Goal: Task Accomplishment & Management: Use online tool/utility

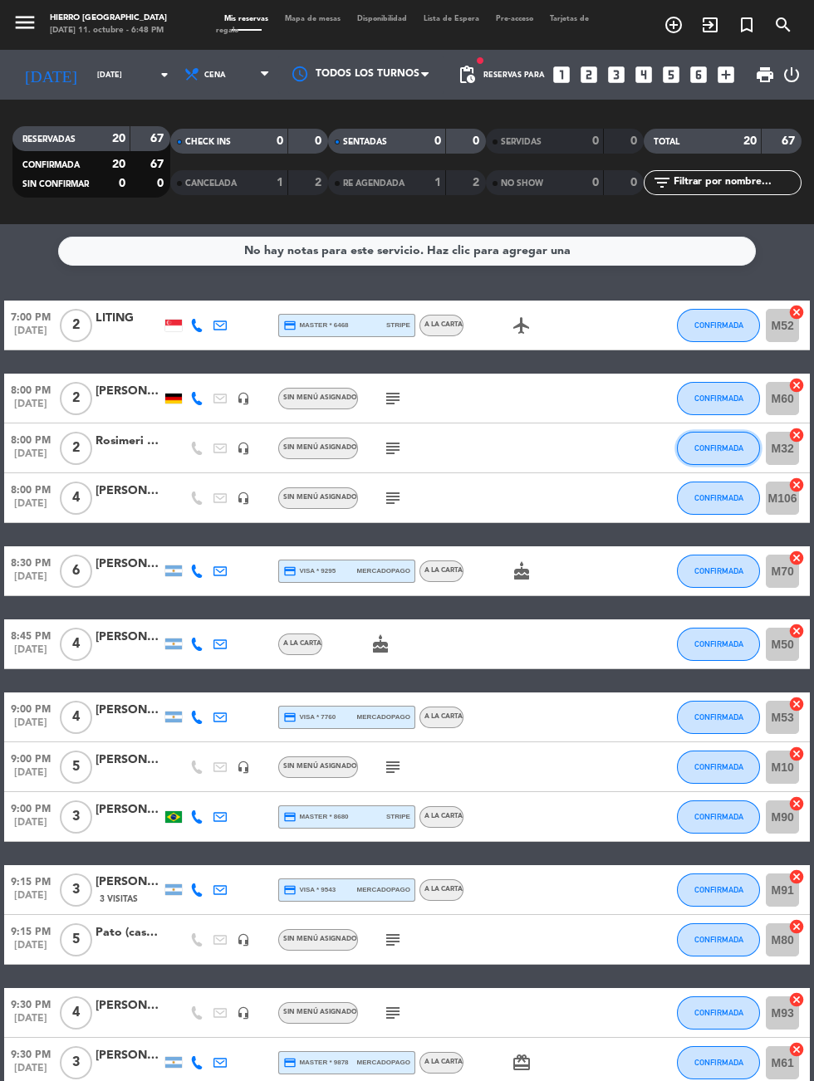
click at [715, 448] on span "CONFIRMADA" at bounding box center [718, 448] width 49 height 9
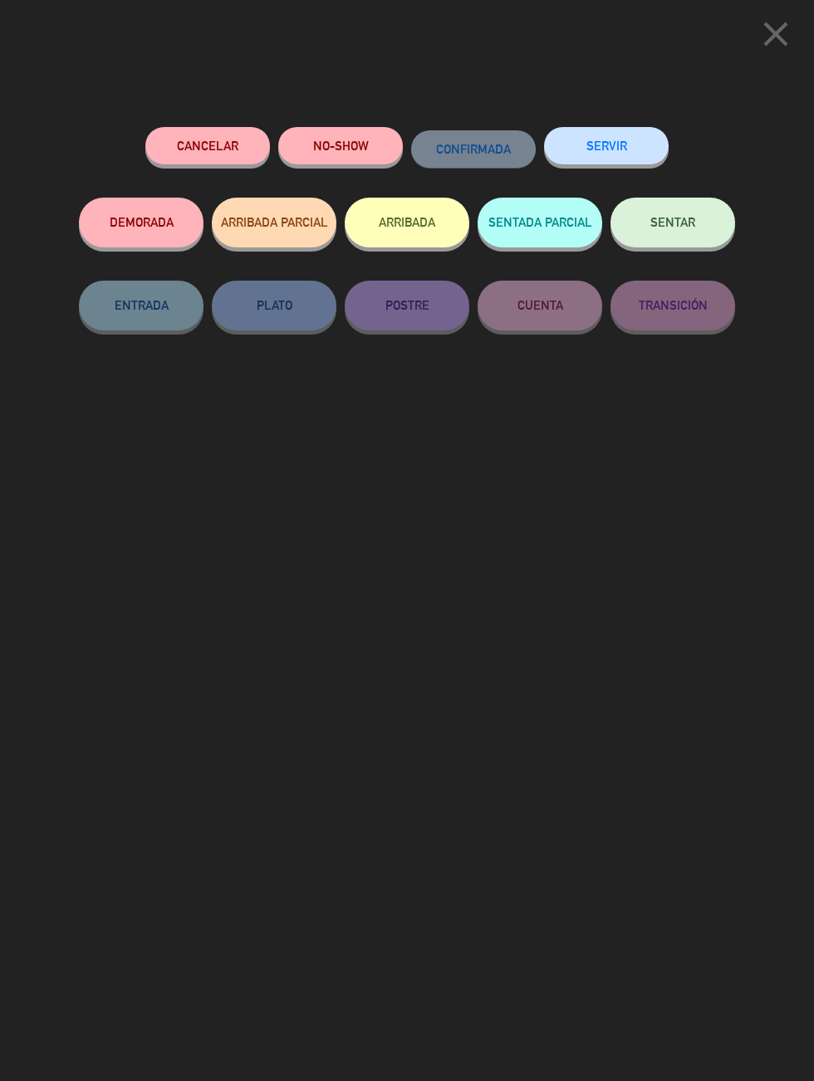
click at [688, 221] on span "SENTAR" at bounding box center [672, 222] width 45 height 14
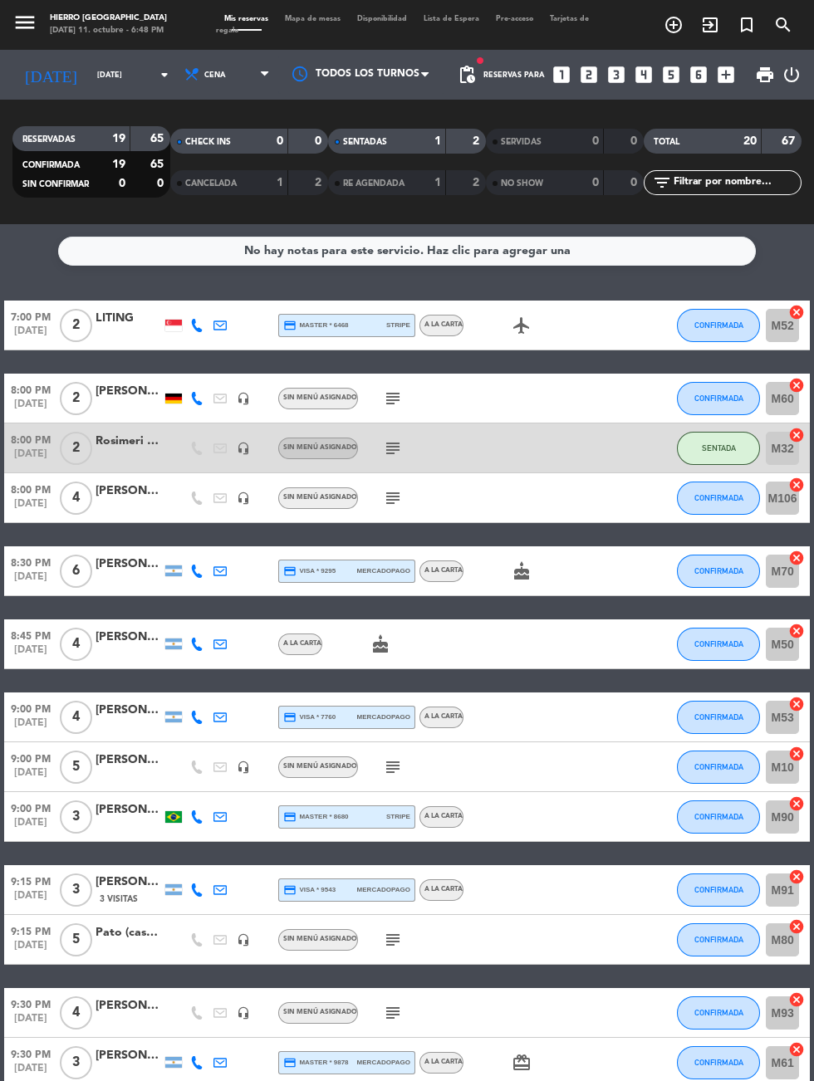
click at [391, 395] on icon "subject" at bounding box center [393, 399] width 20 height 20
click at [390, 501] on icon "subject" at bounding box center [393, 498] width 20 height 20
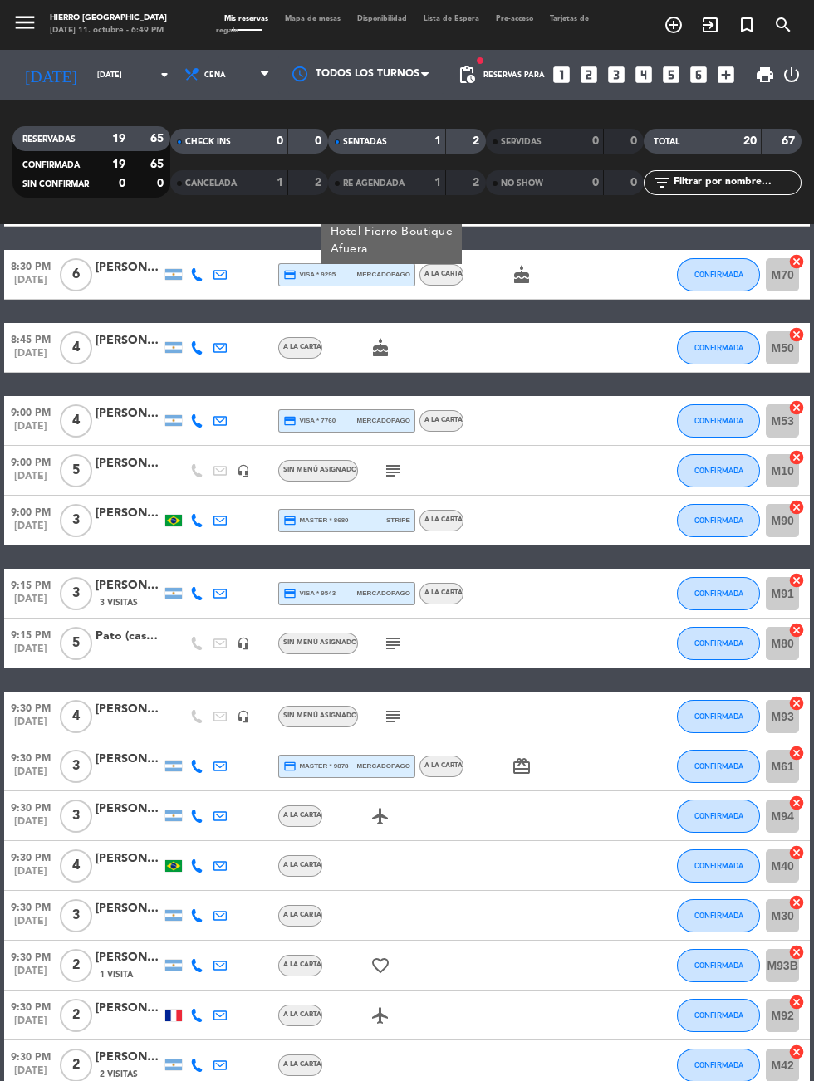
click at [797, 1000] on icon "cancel" at bounding box center [796, 1002] width 17 height 17
click at [776, 1014] on icon "border_all" at bounding box center [785, 1016] width 20 height 20
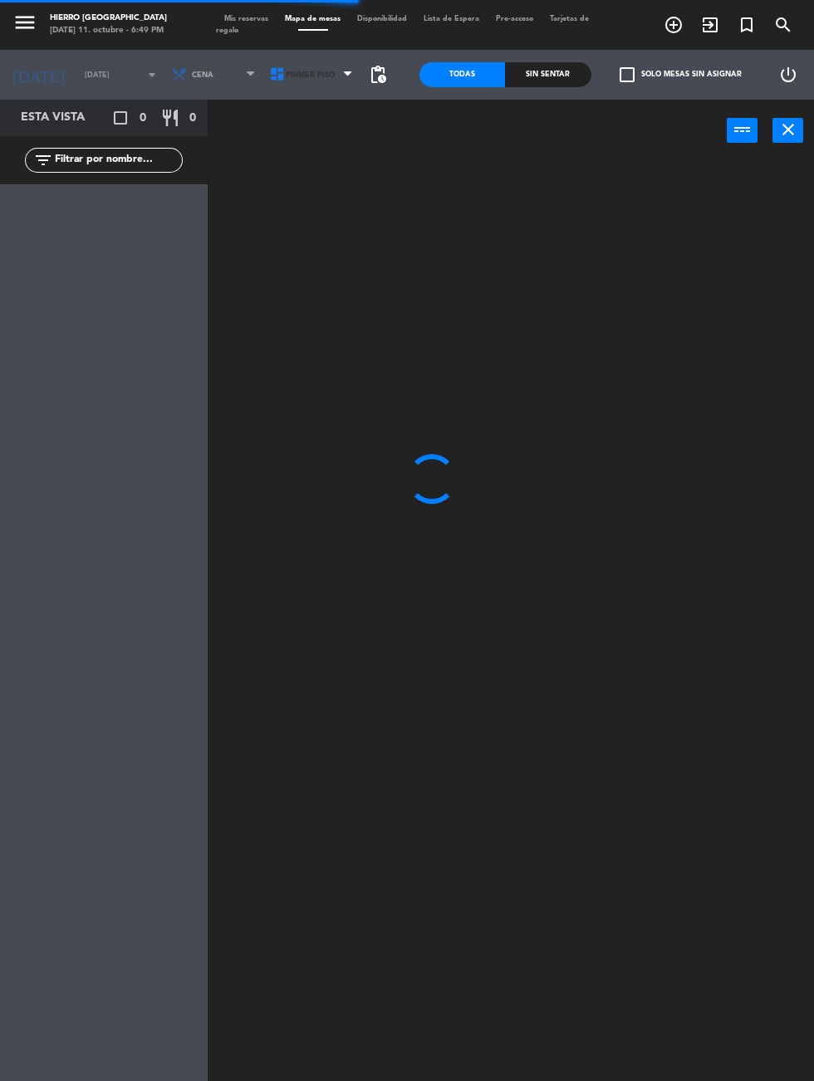
click at [301, 71] on span "Primer Piso" at bounding box center [310, 75] width 49 height 9
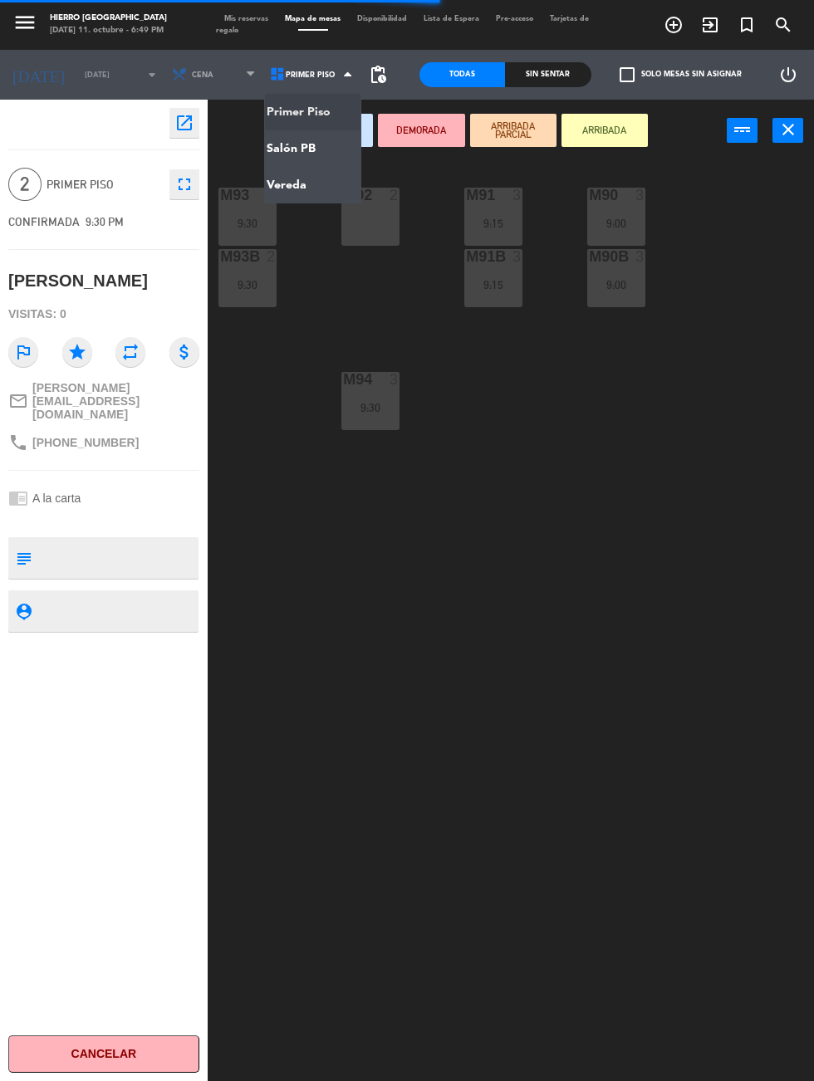
click at [329, 149] on ng-component "menu Hierro Palermo sábado 11. octubre - 6:49 PM Mis reservas Mapa de mesas Dis…" at bounding box center [407, 621] width 814 height 1243
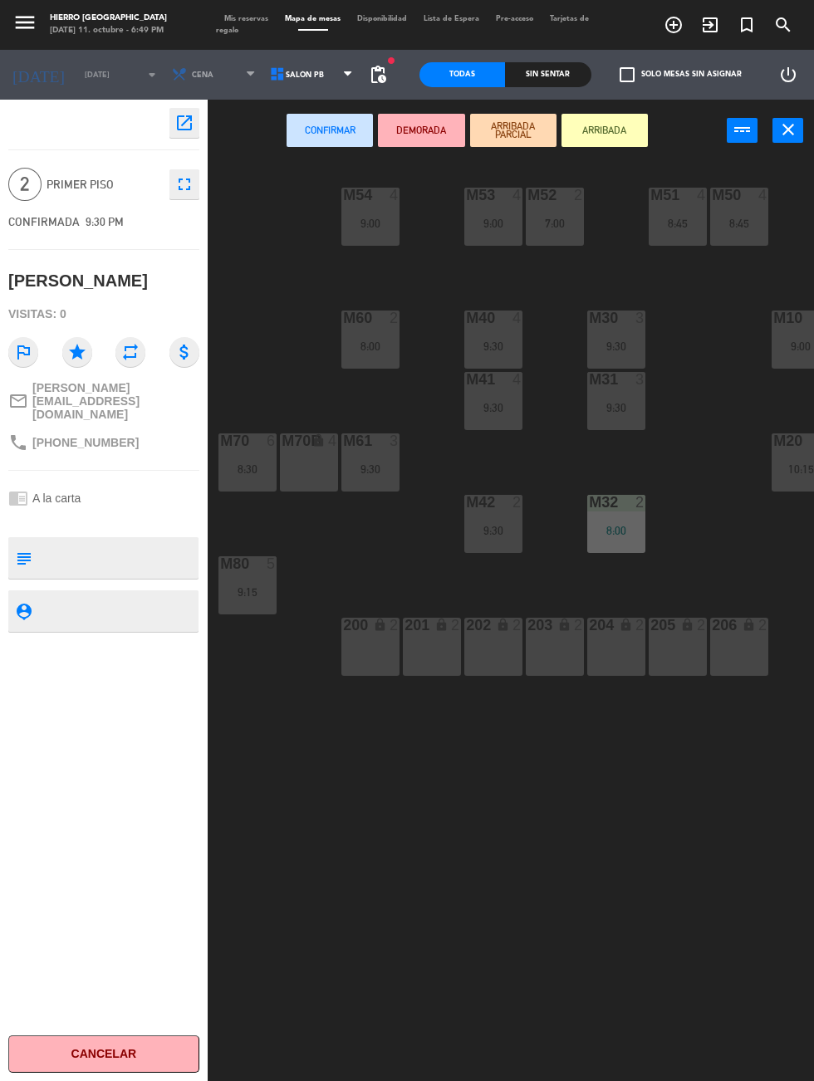
click at [630, 550] on div "M32 2 8:00" at bounding box center [616, 524] width 58 height 58
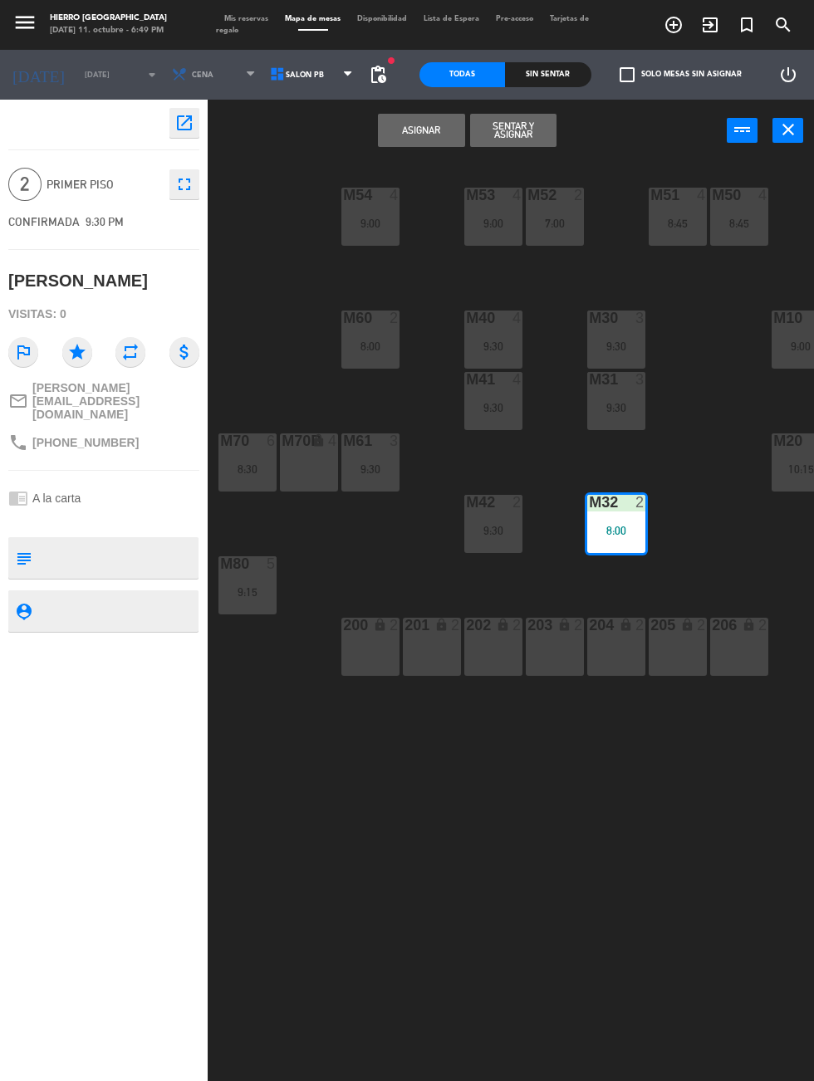
click at [416, 140] on button "Asignar" at bounding box center [421, 130] width 86 height 33
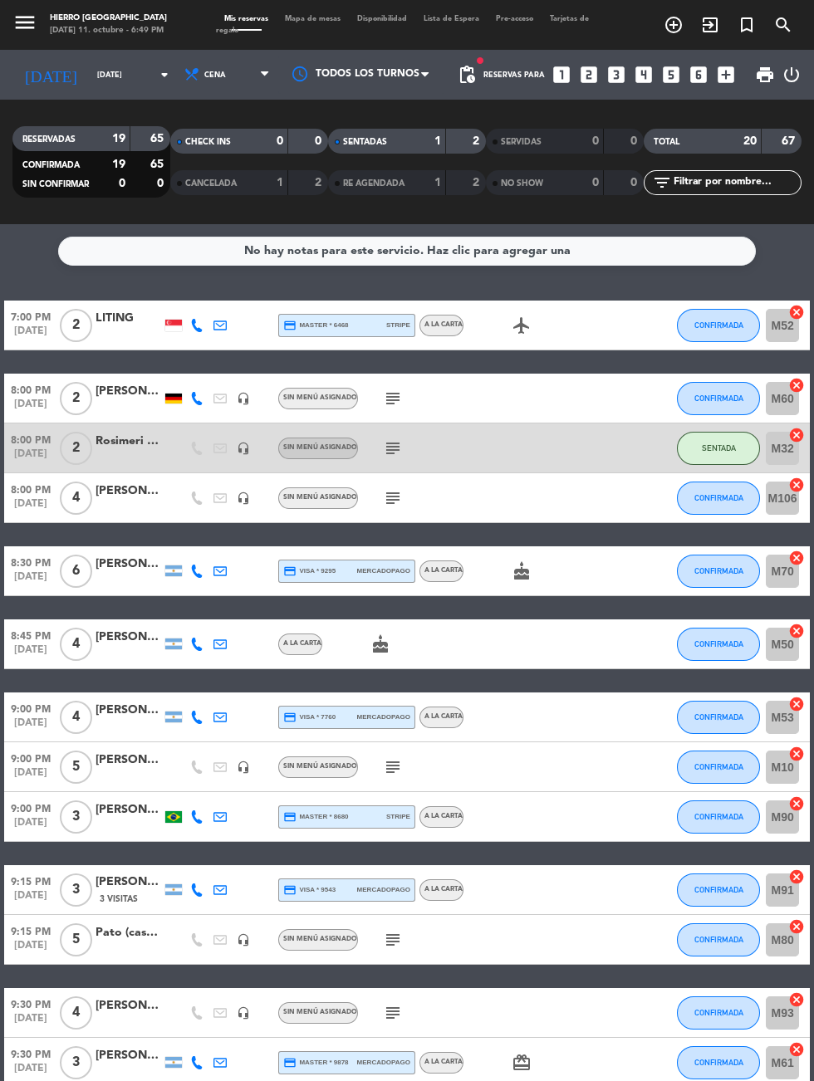
click at [400, 770] on icon "subject" at bounding box center [393, 767] width 20 height 20
click at [317, 18] on span "Mapa de mesas" at bounding box center [313, 18] width 72 height 7
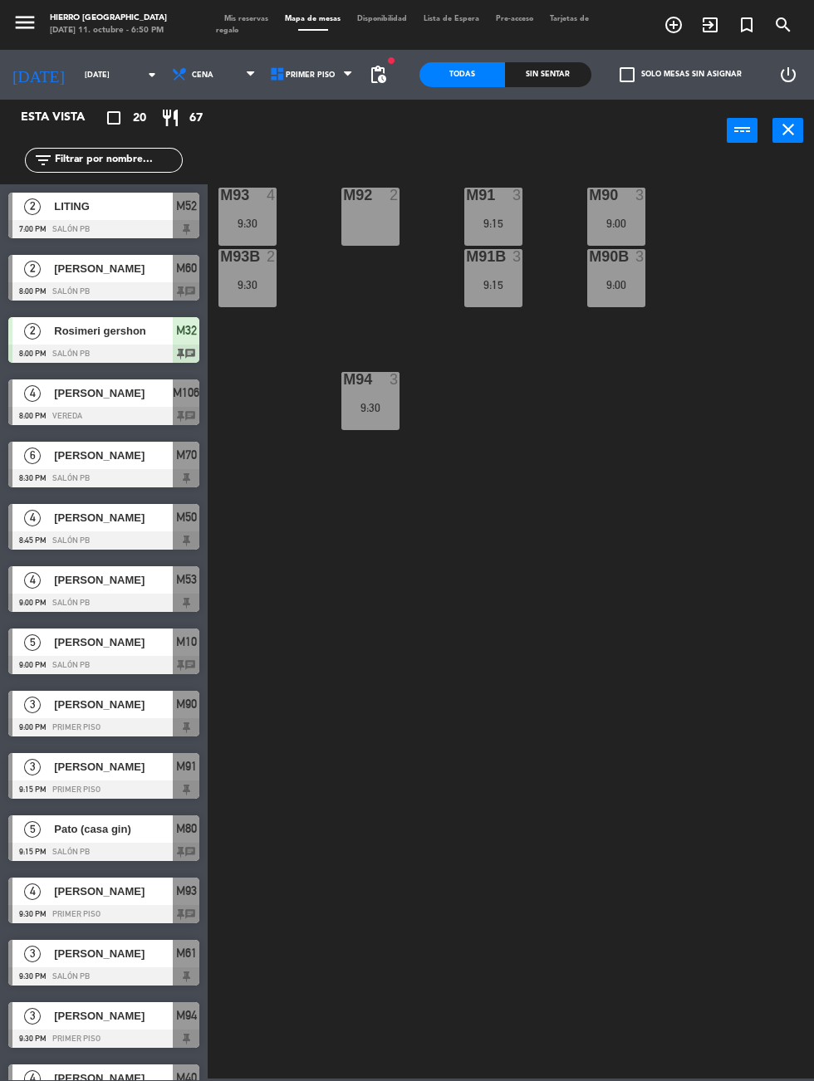
click at [248, 14] on div "Mis reservas Mapa de mesas Disponibilidad Lista de Espera Pre-acceso Tarjetas d…" at bounding box center [407, 25] width 382 height 24
click at [244, 18] on span "Mis reservas" at bounding box center [246, 18] width 61 height 7
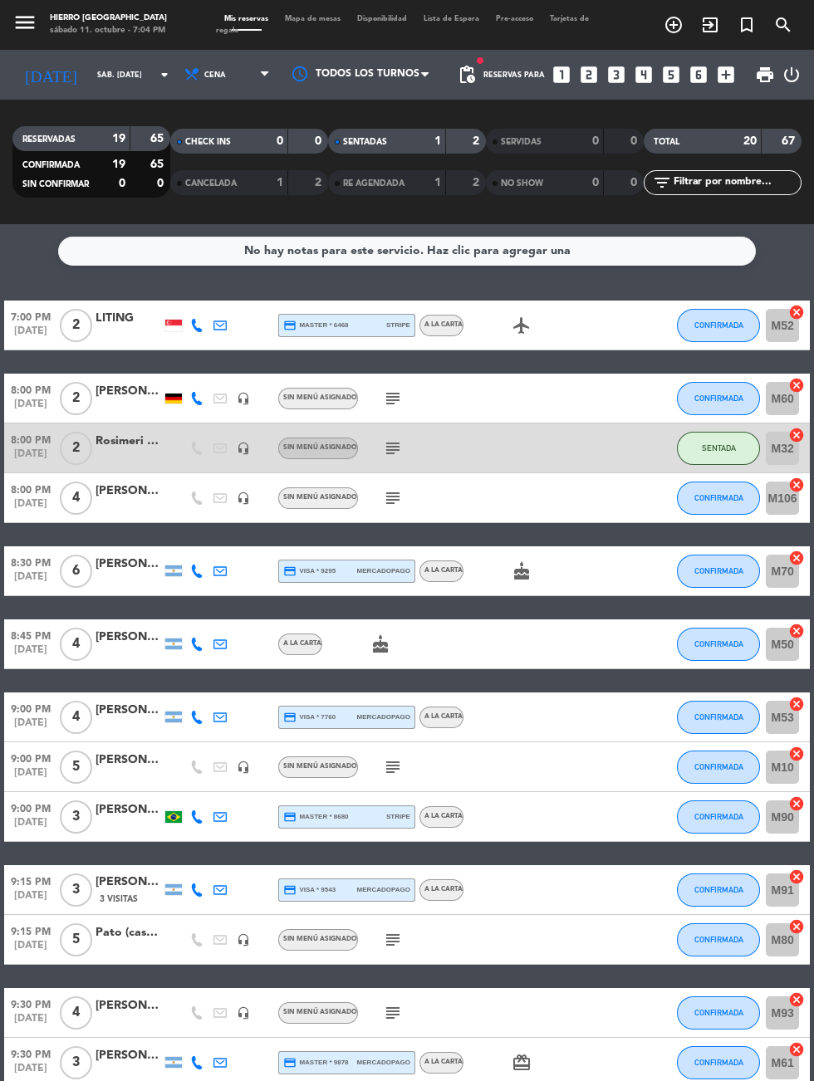
click at [699, 64] on icon "looks_6" at bounding box center [699, 75] width 22 height 22
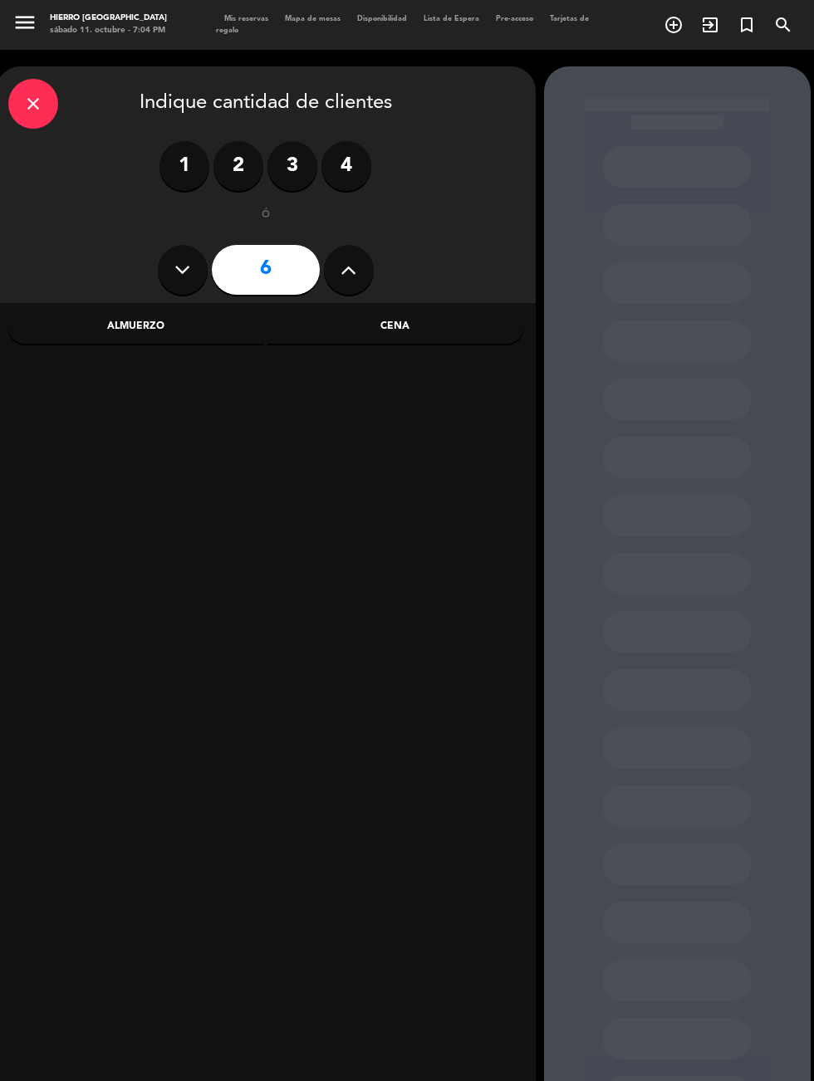
click at [43, 115] on div "close" at bounding box center [33, 104] width 50 height 50
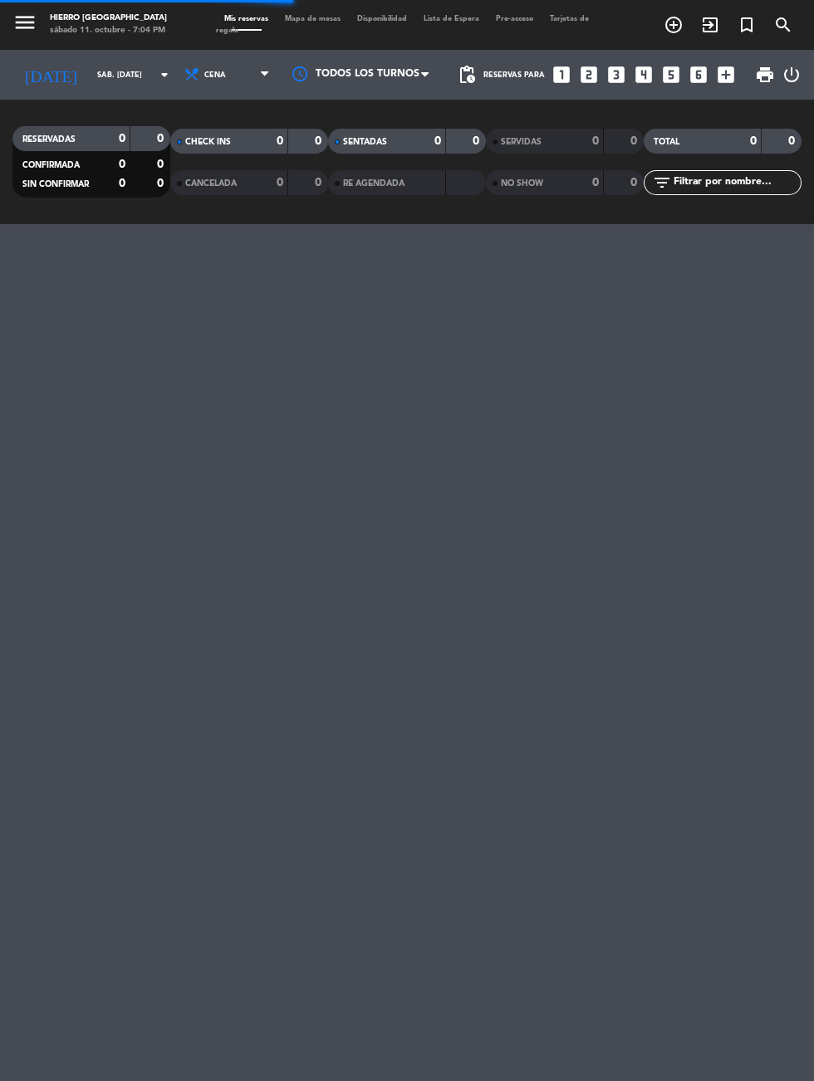
click at [716, 29] on icon "exit_to_app" at bounding box center [710, 25] width 20 height 20
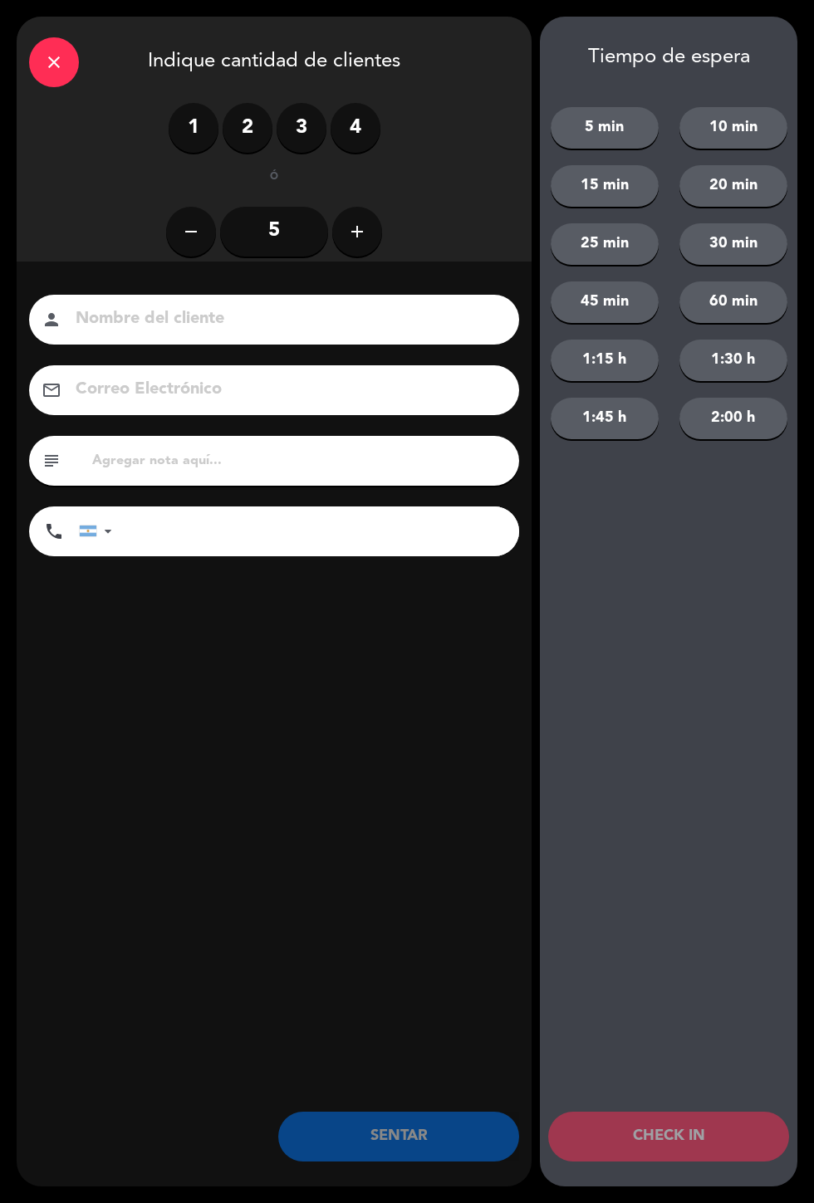
click at [258, 152] on div "1 2 3 4" at bounding box center [275, 128] width 212 height 50
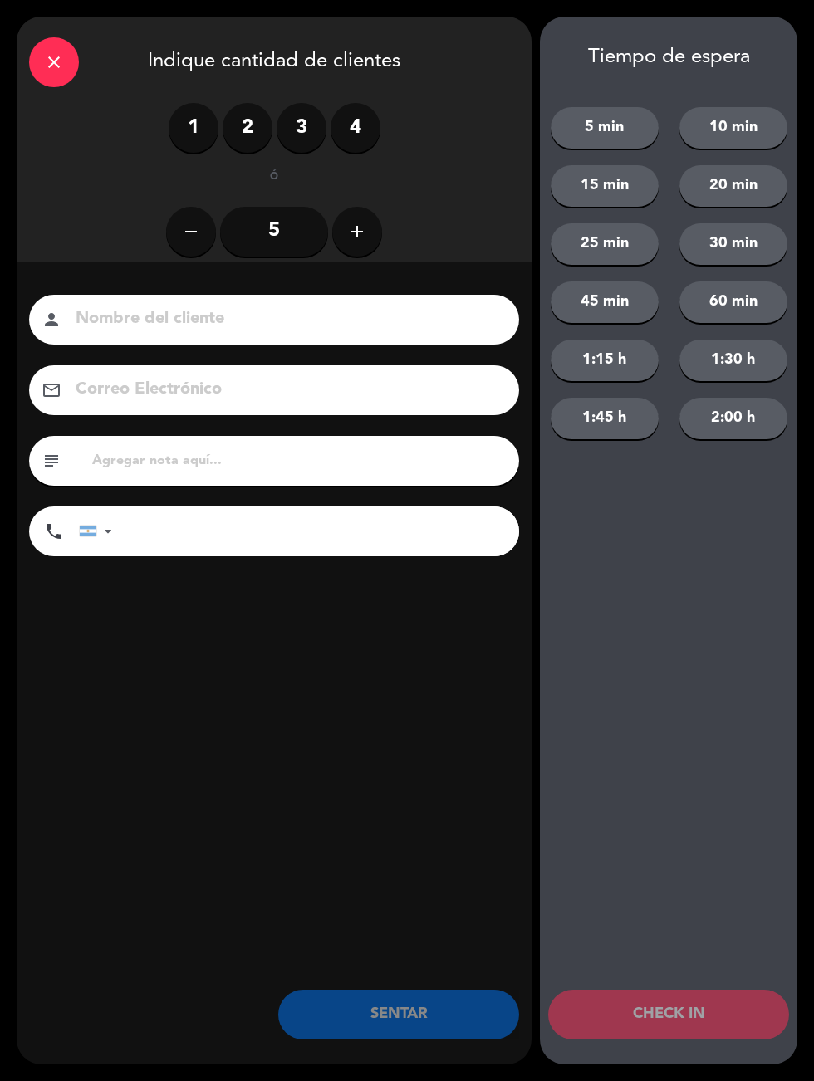
click at [259, 105] on div "1 2 3 4" at bounding box center [275, 128] width 212 height 50
click at [243, 120] on label "2" at bounding box center [248, 128] width 50 height 50
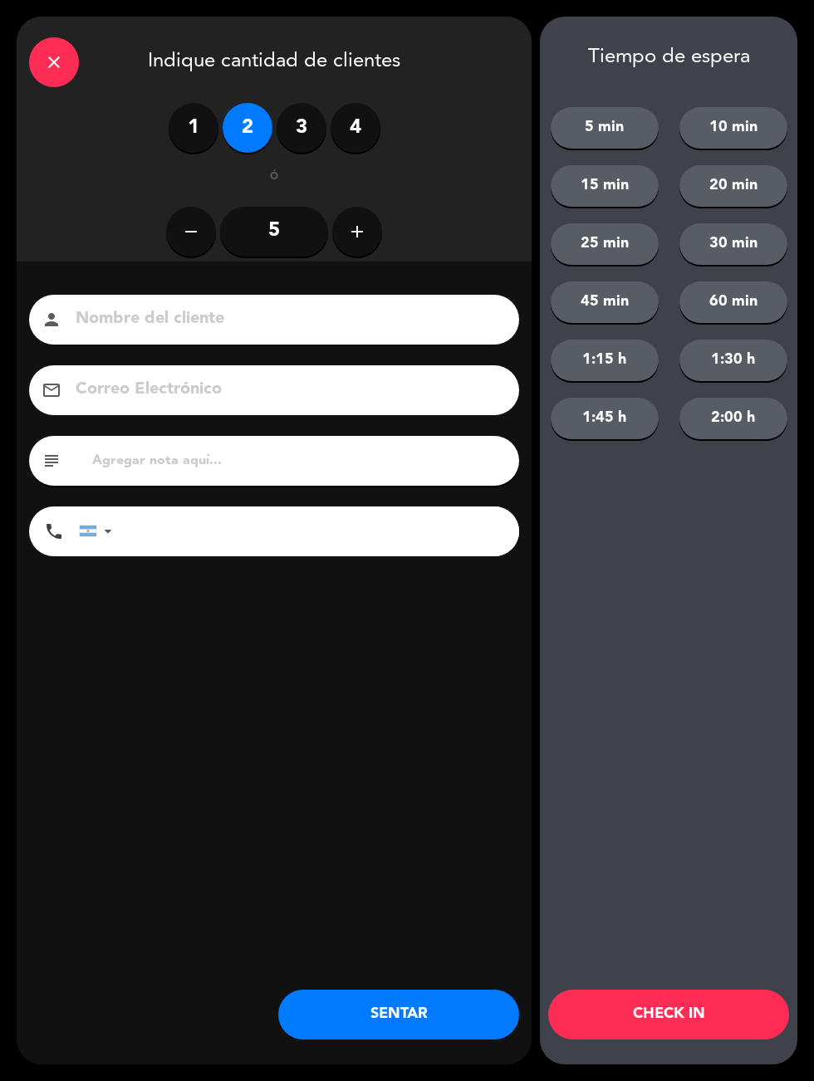
click at [434, 1031] on button "SENTAR" at bounding box center [398, 1015] width 241 height 50
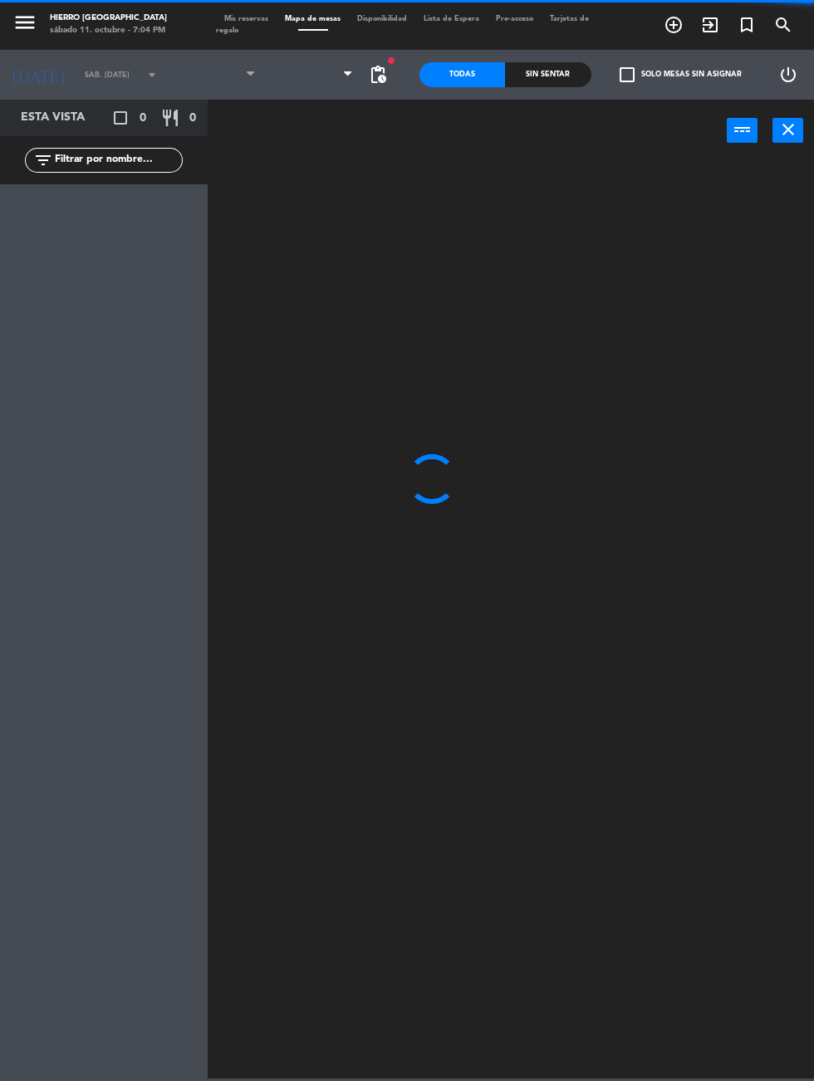
click at [238, 18] on span "Mis reservas" at bounding box center [246, 18] width 61 height 7
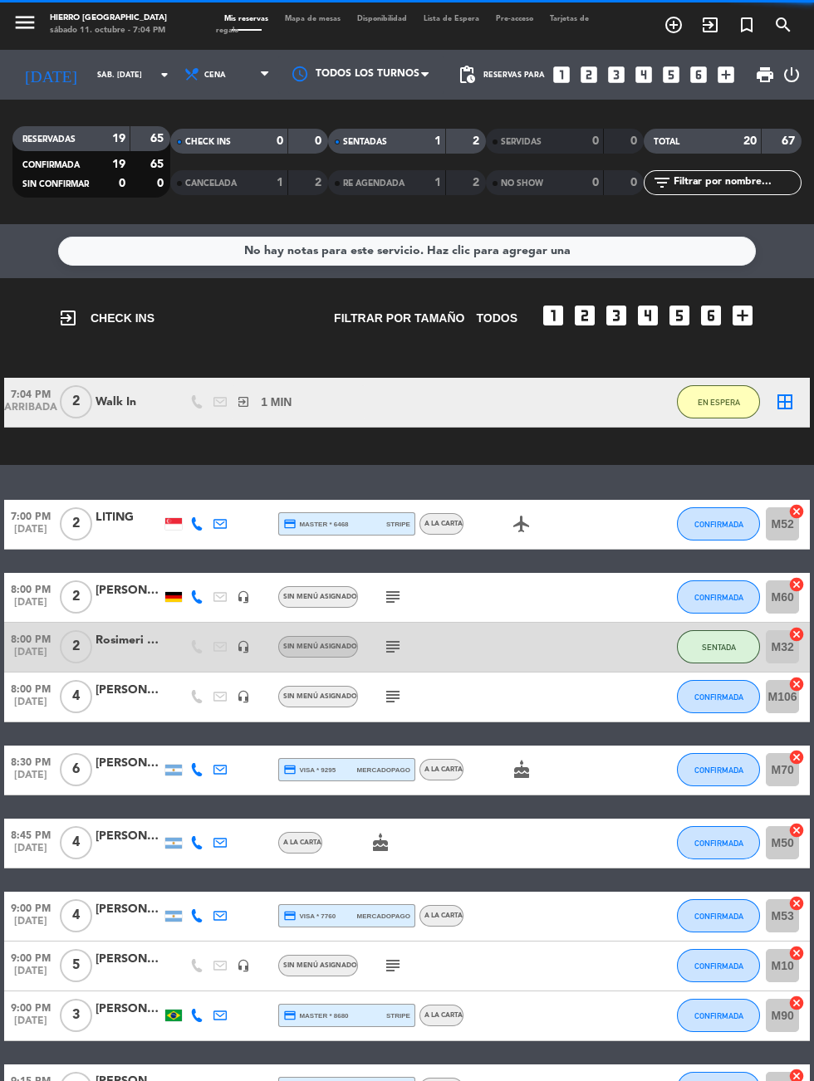
click at [782, 408] on icon "border_all" at bounding box center [785, 402] width 20 height 20
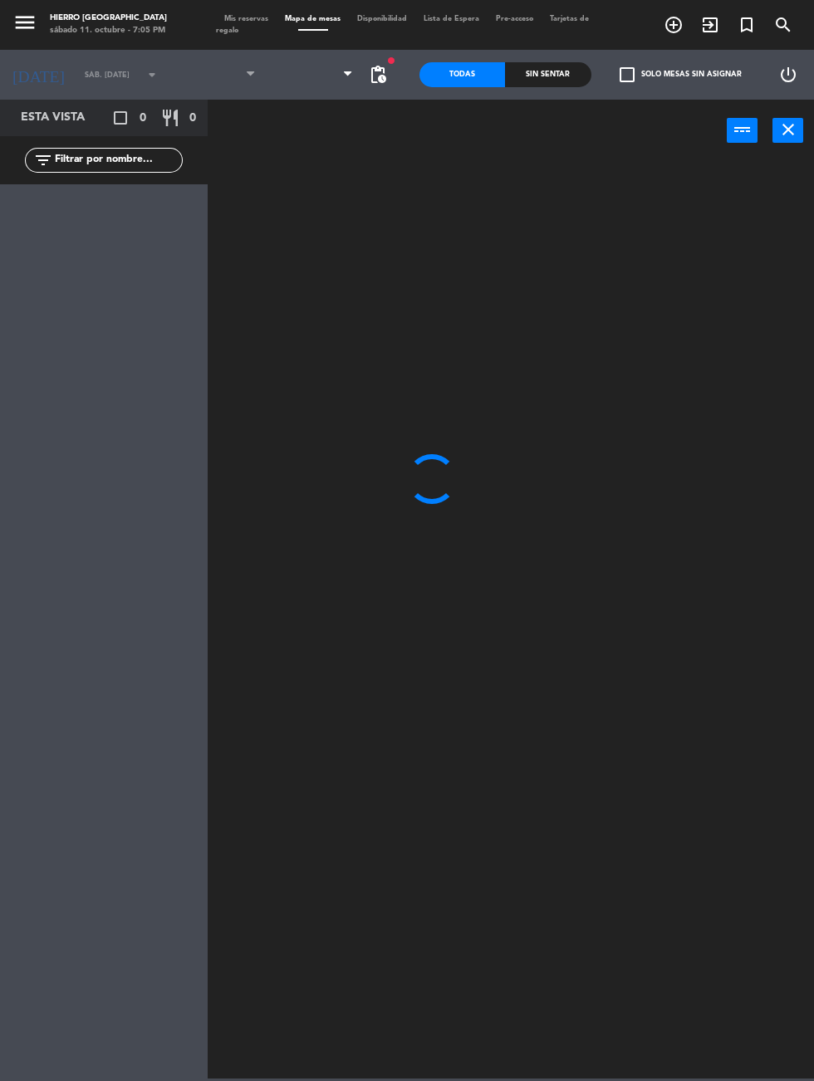
click at [286, 82] on span at bounding box center [313, 74] width 98 height 37
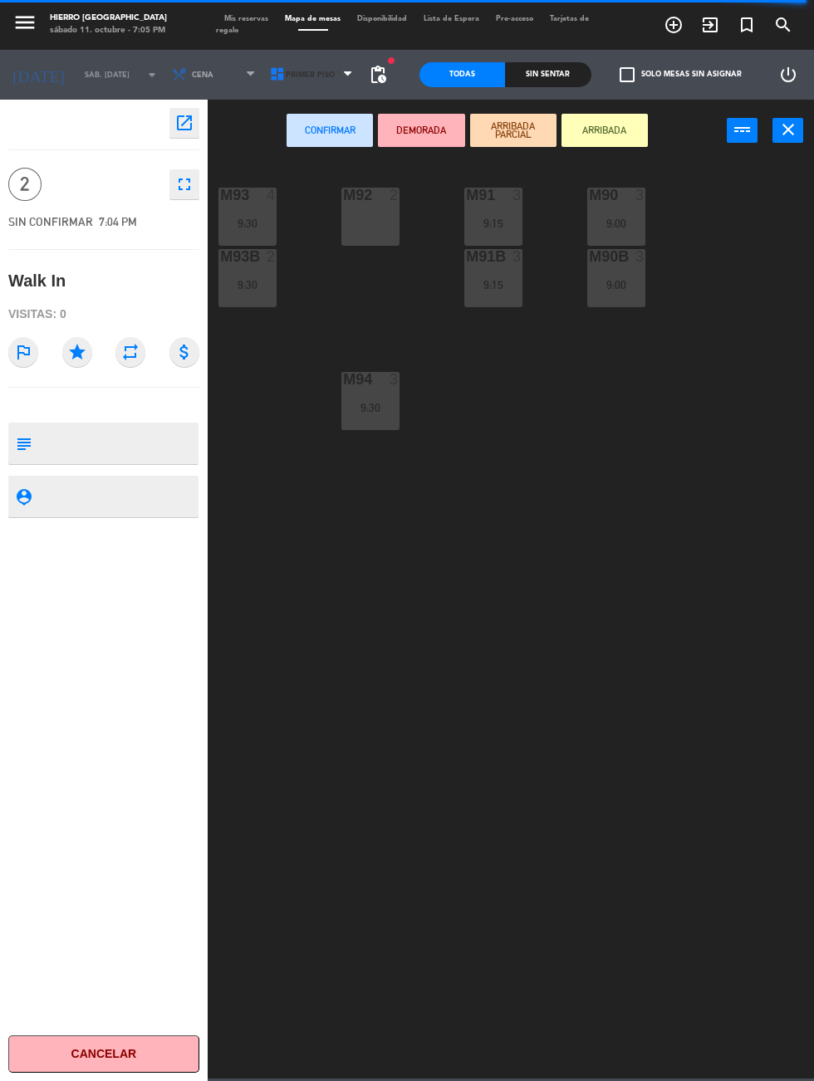
click at [269, 75] on icon at bounding box center [277, 74] width 17 height 17
click at [283, 182] on ng-component "menu Hierro Palermo sábado 11. octubre - 7:05 PM Mis reservas Mapa de mesas Dis…" at bounding box center [407, 539] width 814 height 1079
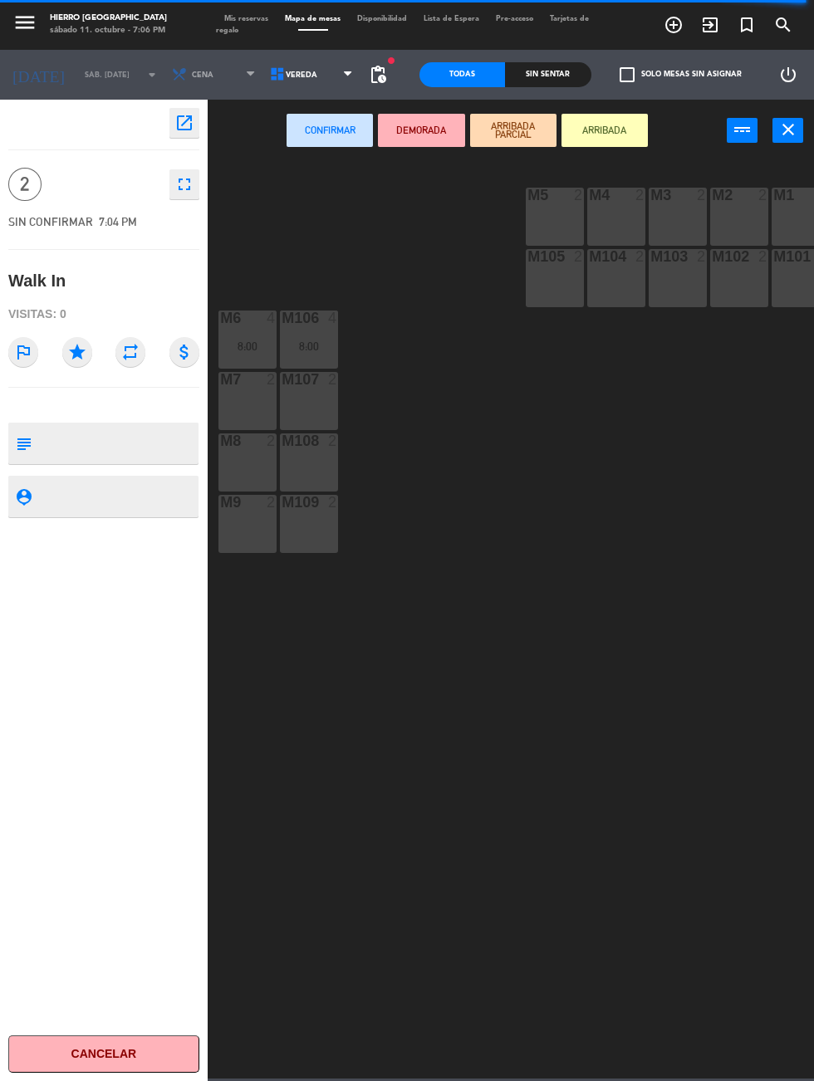
click at [228, 459] on div "M8 2" at bounding box center [247, 463] width 58 height 58
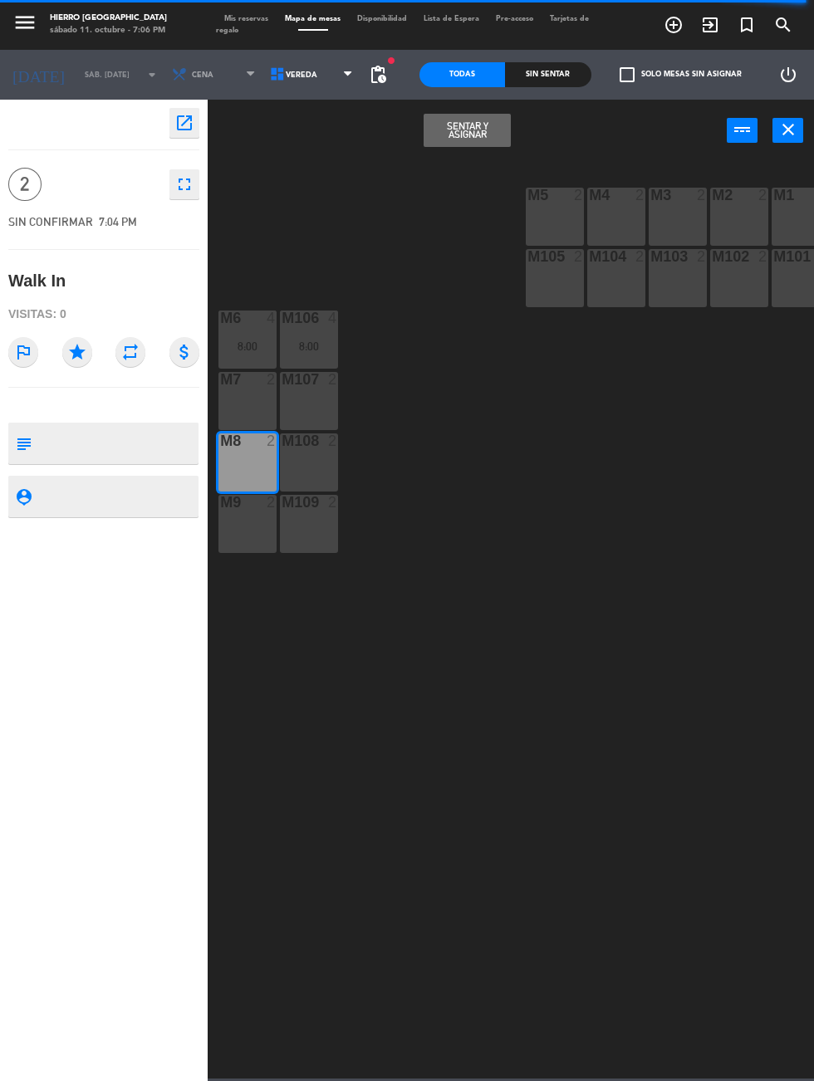
click at [434, 140] on button "Sentar y Asignar" at bounding box center [467, 130] width 86 height 33
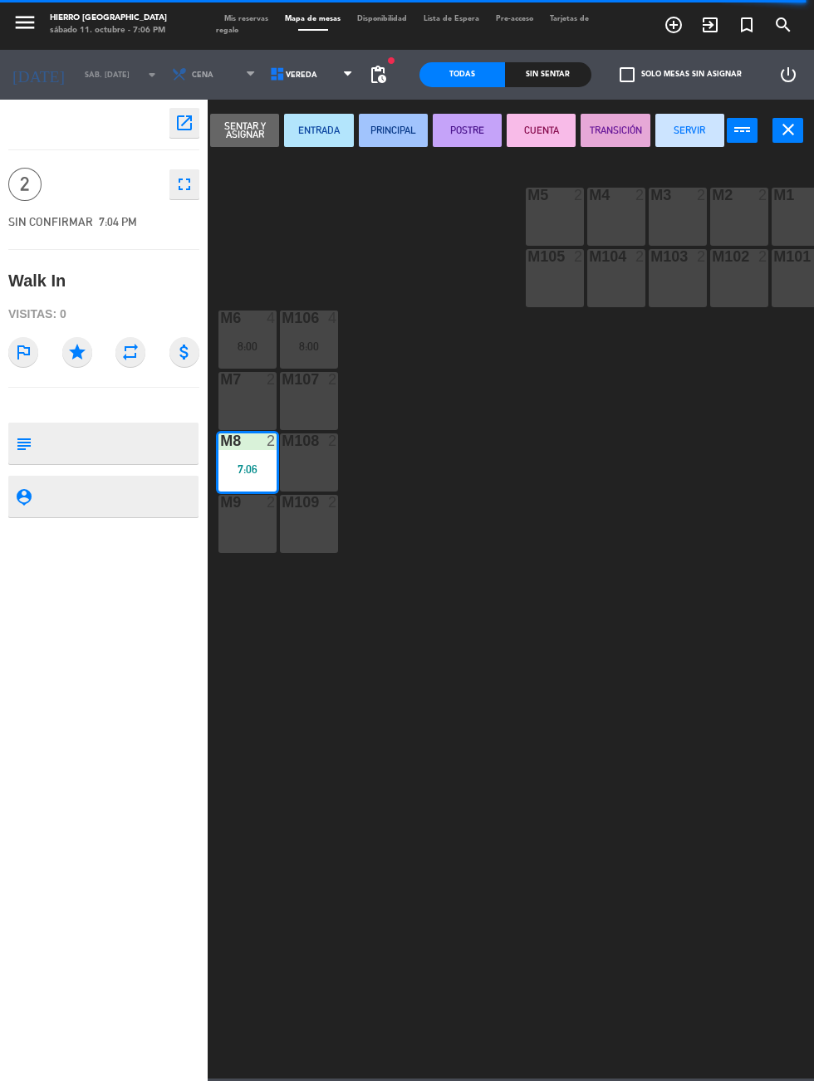
click at [224, 32] on span "Tarjetas de regalo" at bounding box center [402, 24] width 373 height 19
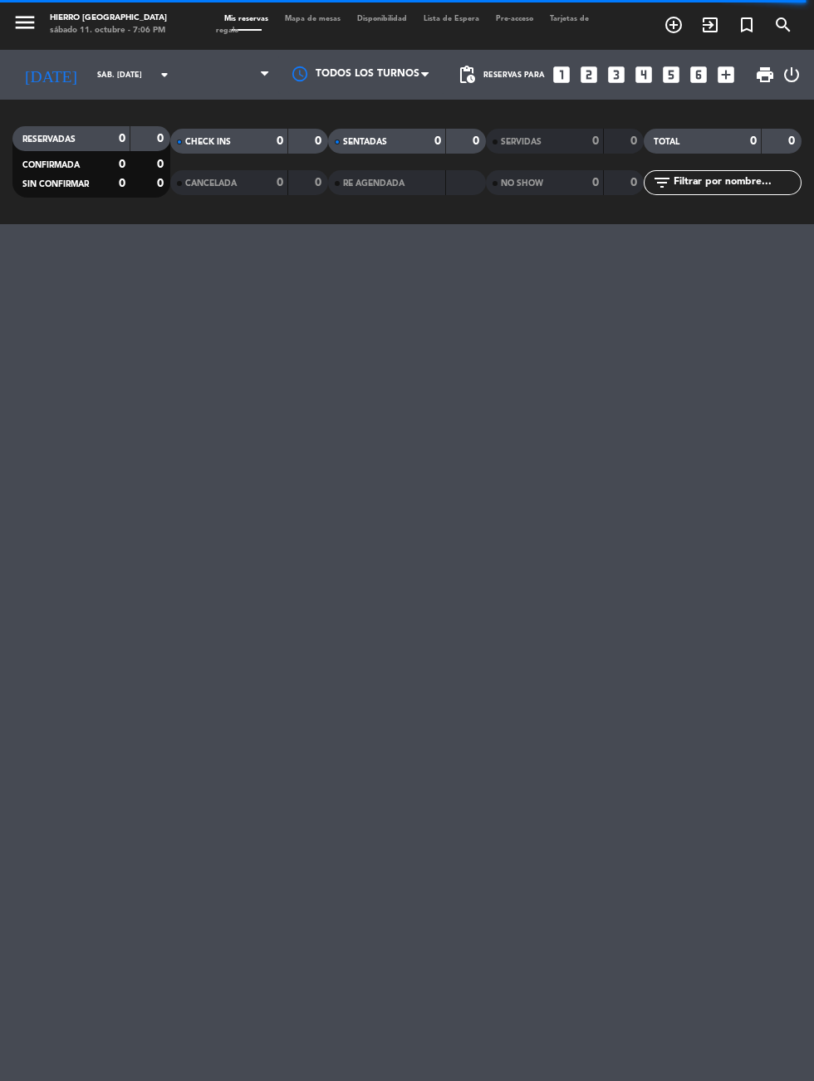
click at [254, 15] on span "Mis reservas" at bounding box center [246, 18] width 61 height 7
